Goal: Information Seeking & Learning: Learn about a topic

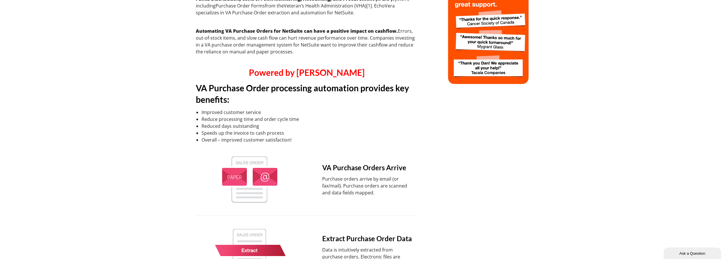
scroll to position [7, 0]
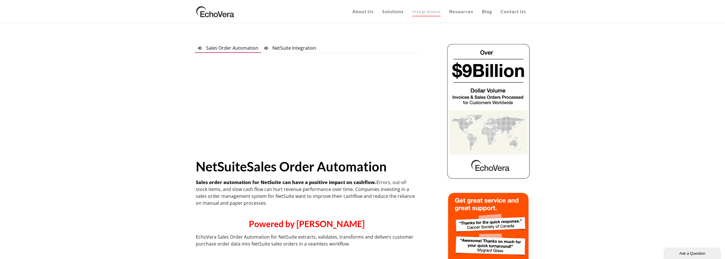
click at [287, 47] on span "NetSuite Integration" at bounding box center [294, 48] width 44 height 6
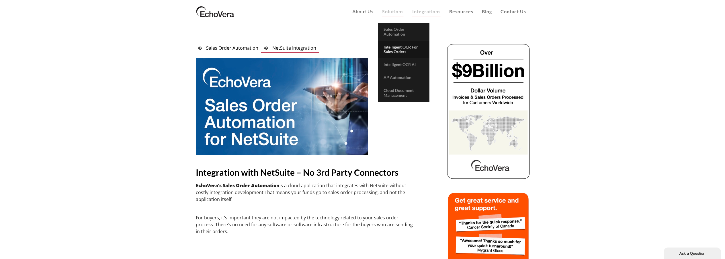
click at [393, 48] on span "Intelligent OCR for Sales Orders" at bounding box center [401, 49] width 34 height 10
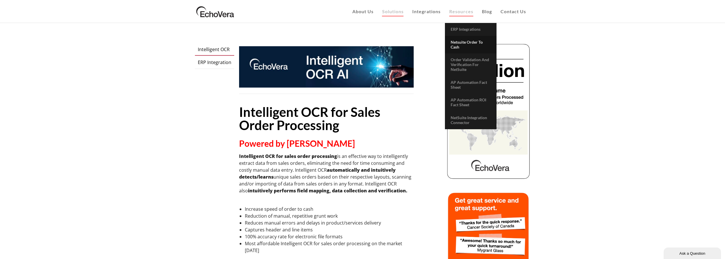
click at [463, 41] on span "Netsuite Order to Cash" at bounding box center [467, 45] width 32 height 10
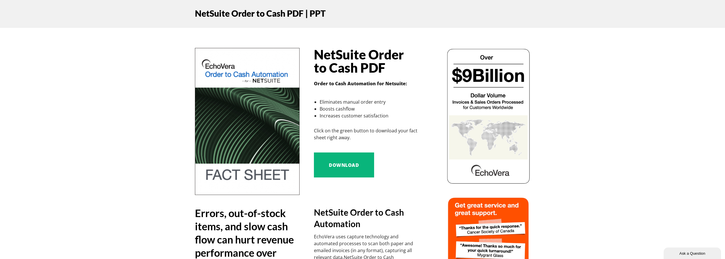
scroll to position [102, 0]
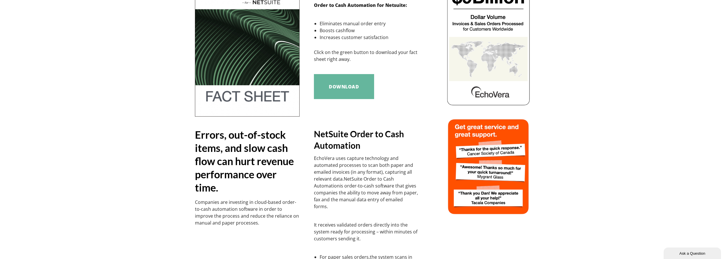
click at [252, 76] on img at bounding box center [247, 43] width 105 height 147
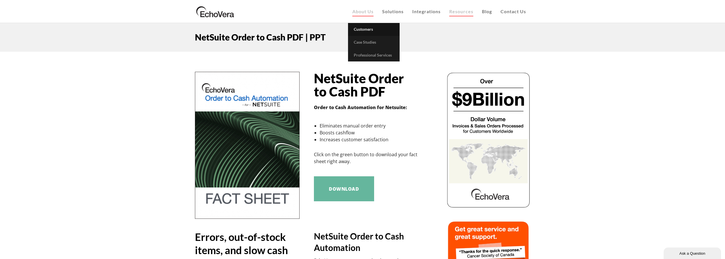
click at [361, 29] on span "Customers" at bounding box center [363, 29] width 19 height 5
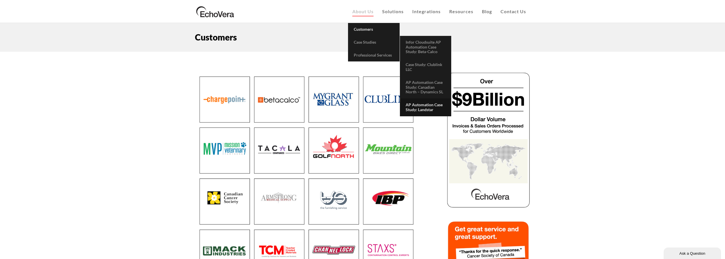
click at [430, 104] on span "AP Automation Case Study: Landstar" at bounding box center [424, 107] width 37 height 10
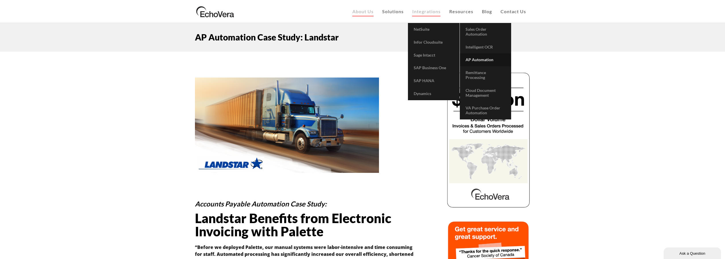
click at [483, 59] on span "AP Automation" at bounding box center [480, 59] width 28 height 5
